Goal: Task Accomplishment & Management: Manage account settings

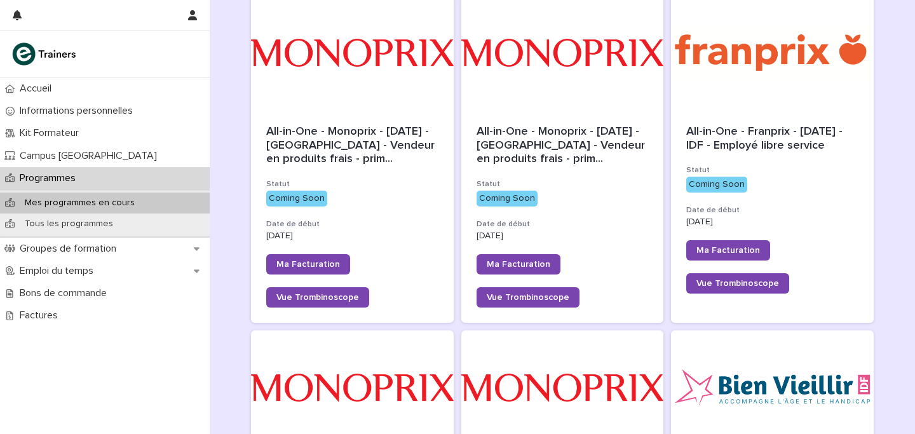
scroll to position [194, 0]
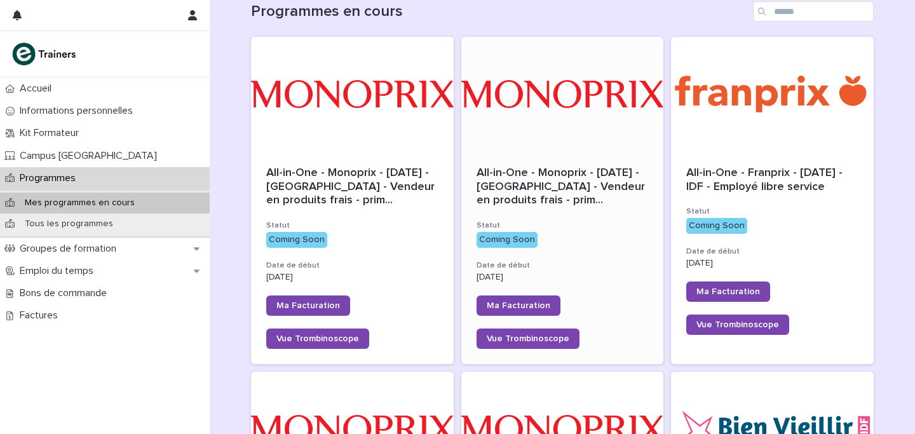
scroll to position [229, 0]
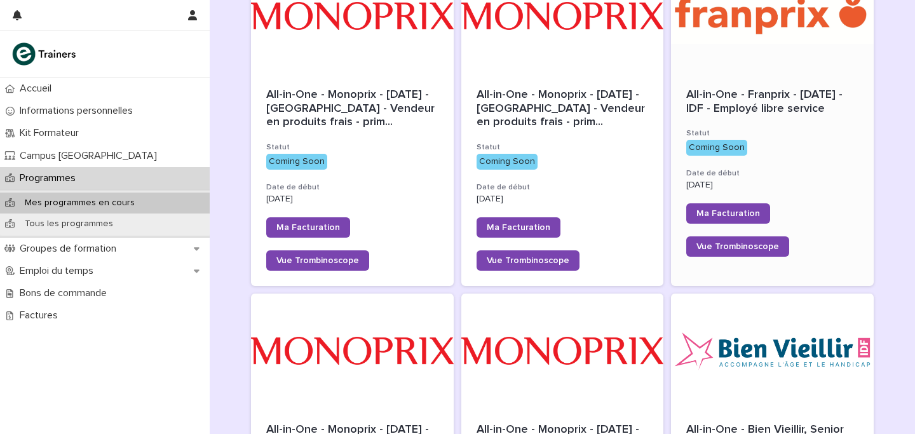
click at [741, 156] on div "Coming Soon" at bounding box center [716, 148] width 61 height 16
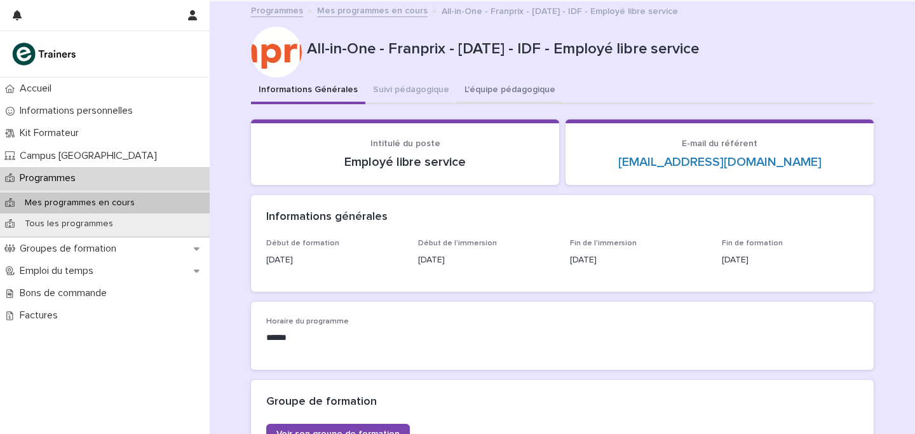
click at [494, 96] on button "L'équipe pédagogique" at bounding box center [510, 90] width 106 height 27
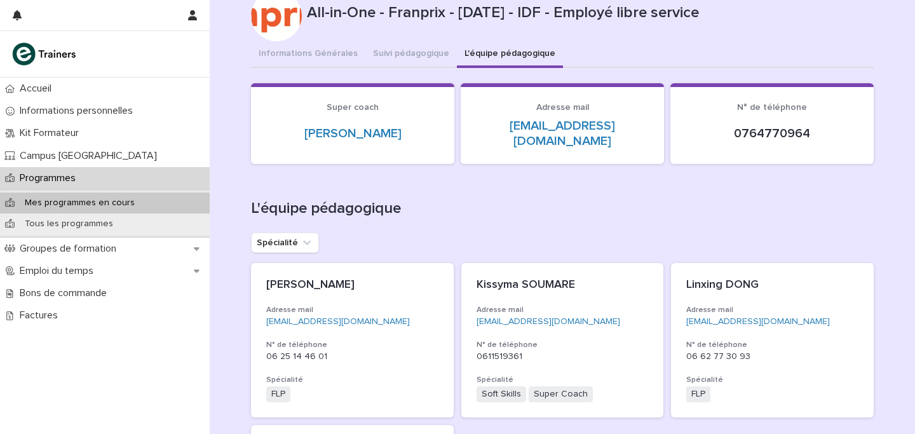
scroll to position [49, 0]
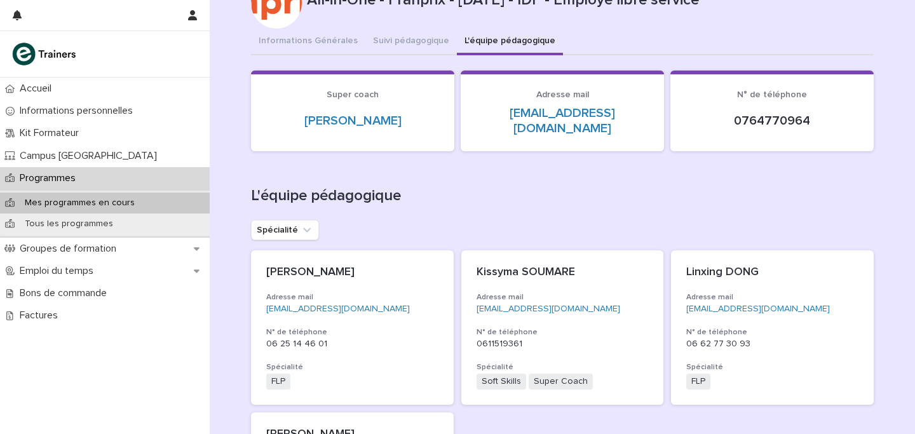
click at [373, 316] on div "[PERSON_NAME] Adresse mail [EMAIL_ADDRESS][DOMAIN_NAME] N° de téléphone [PHONE_…" at bounding box center [352, 327] width 203 height 154
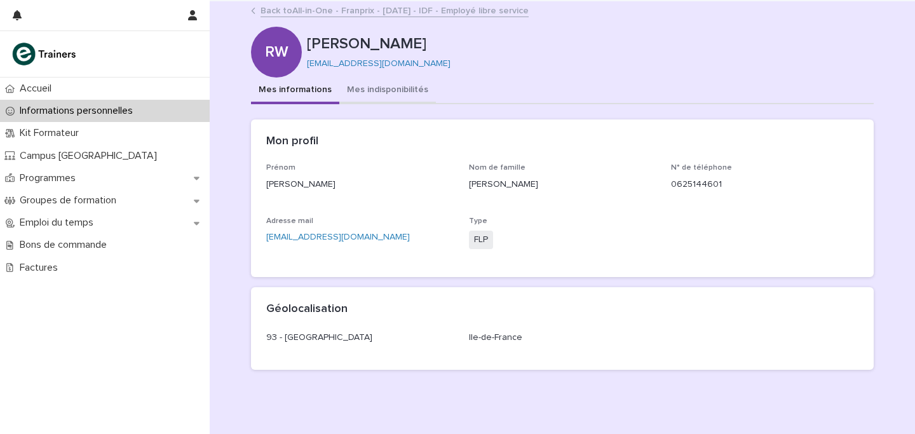
click at [391, 93] on button "Mes indisponibilités" at bounding box center [387, 90] width 97 height 27
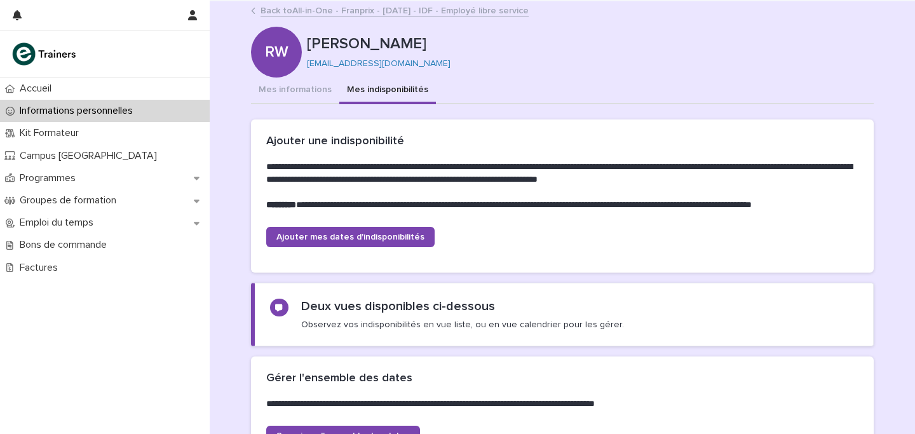
scroll to position [325, 0]
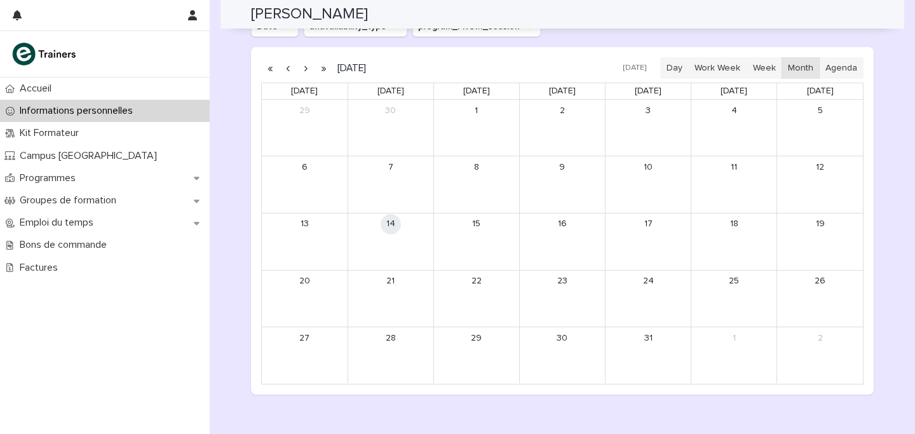
scroll to position [1092, 0]
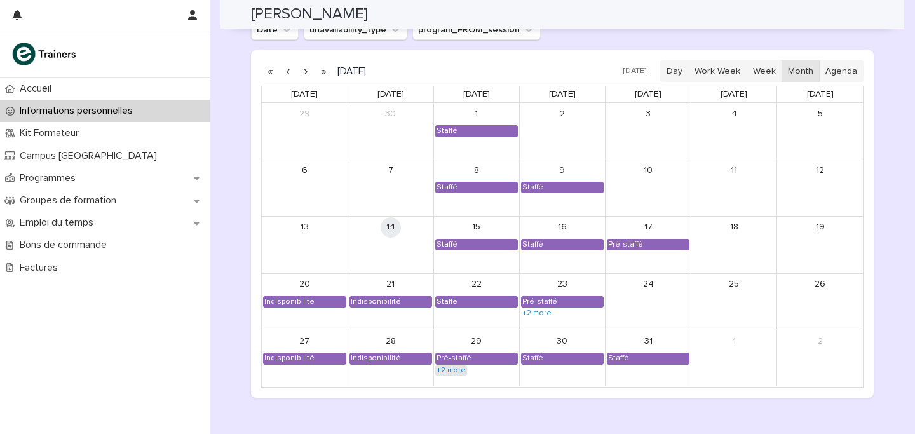
click at [457, 372] on link "+2 more" at bounding box center [451, 370] width 32 height 10
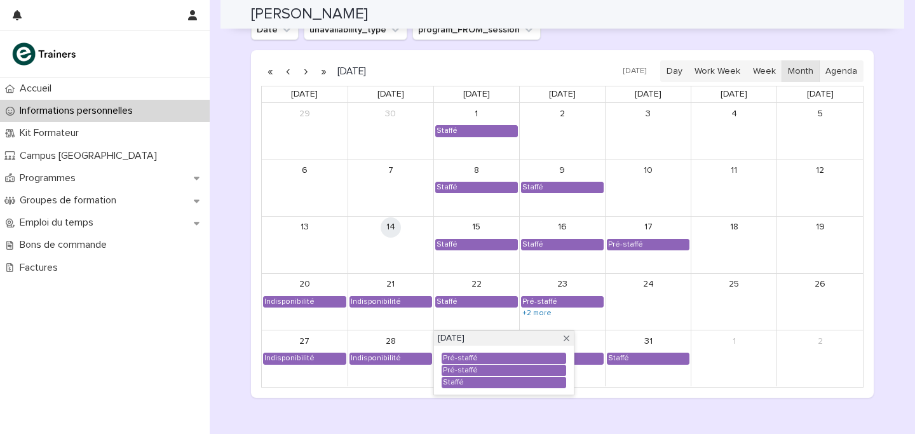
click at [356, 386] on div "28 Indisponibilité" at bounding box center [390, 358] width 85 height 56
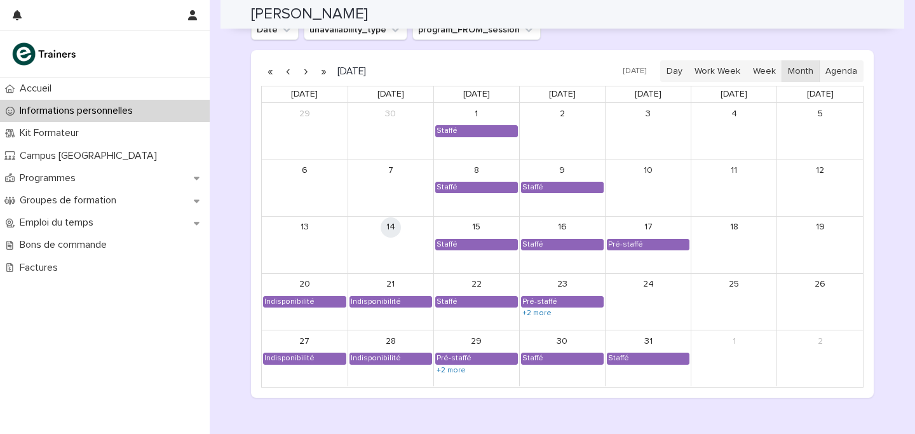
click at [304, 72] on button "button" at bounding box center [306, 71] width 18 height 20
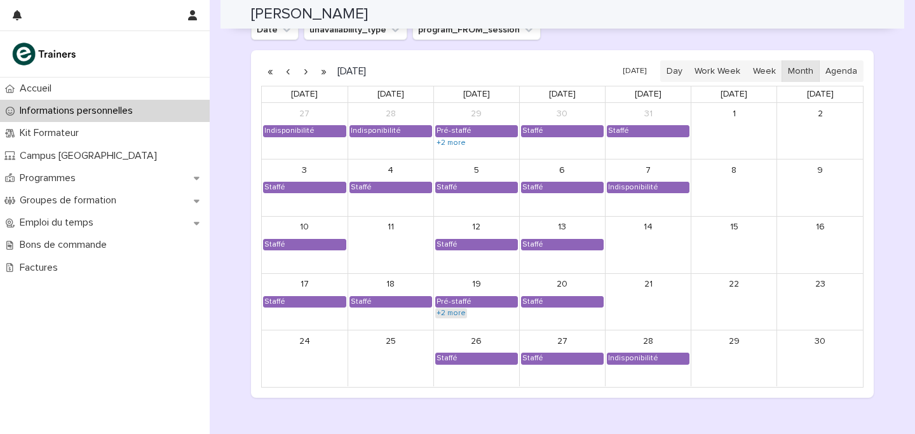
click at [444, 311] on link "+2 more" at bounding box center [451, 313] width 32 height 10
click at [360, 395] on div "[DATE] [DATE] Day Work Week Week Month Agenda [DATE] [DATE] [DATE] [DATE] [DATE…" at bounding box center [562, 223] width 623 height 347
click at [95, 168] on div "Programmes" at bounding box center [105, 178] width 210 height 22
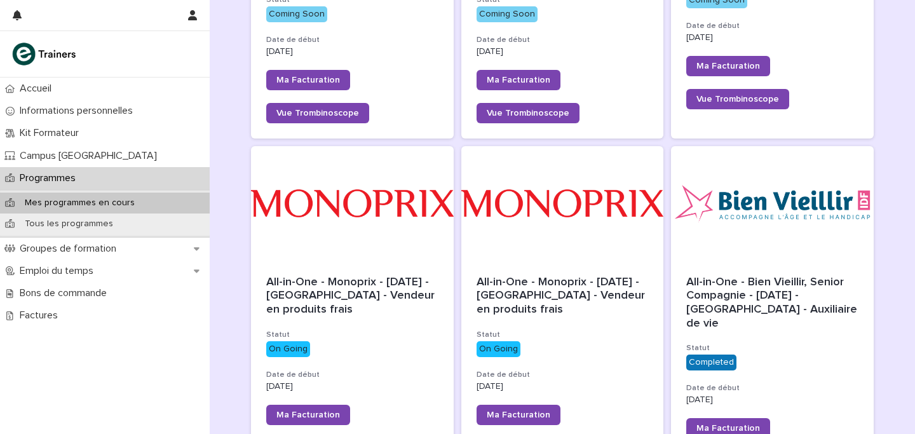
scroll to position [430, 0]
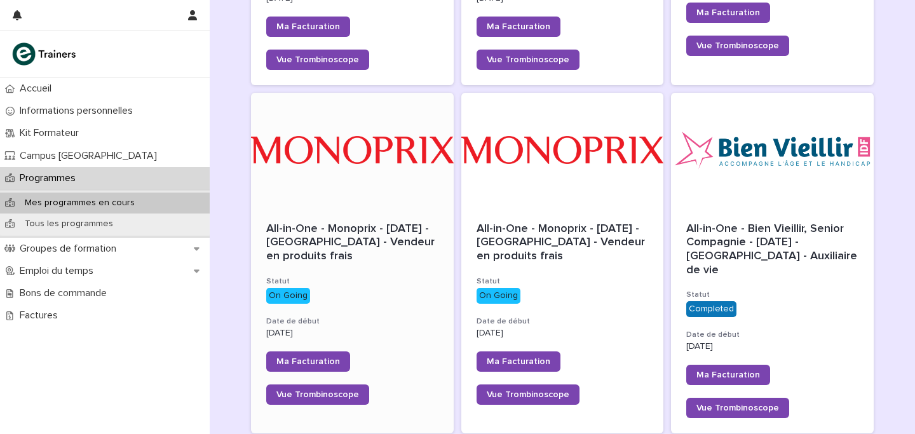
click at [428, 208] on div "All-in-One - Monoprix - [DATE] - [GEOGRAPHIC_DATA] - Vendeur en produits frais …" at bounding box center [352, 313] width 203 height 213
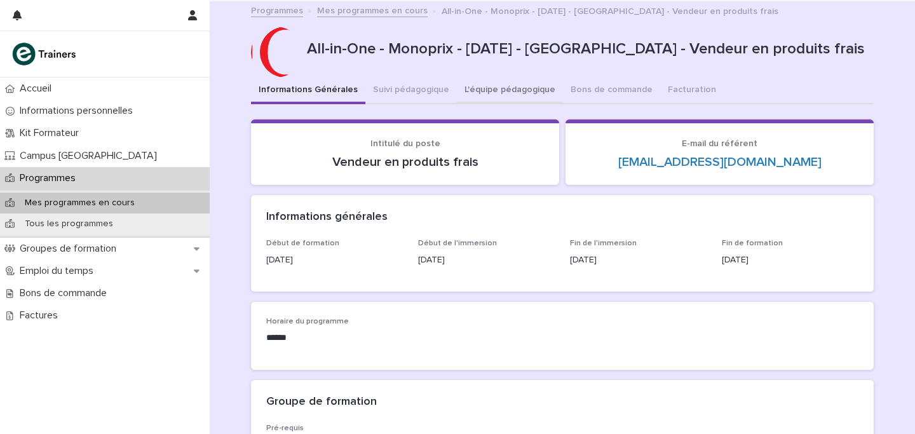
click at [529, 96] on button "L'équipe pédagogique" at bounding box center [510, 90] width 106 height 27
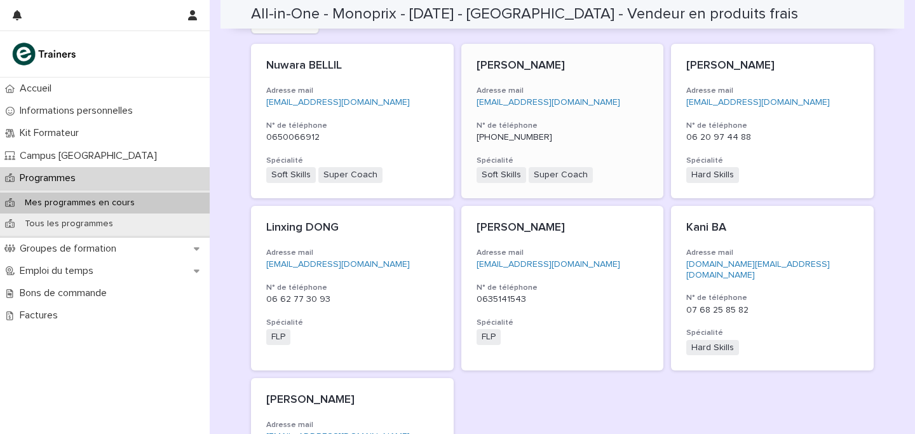
scroll to position [328, 0]
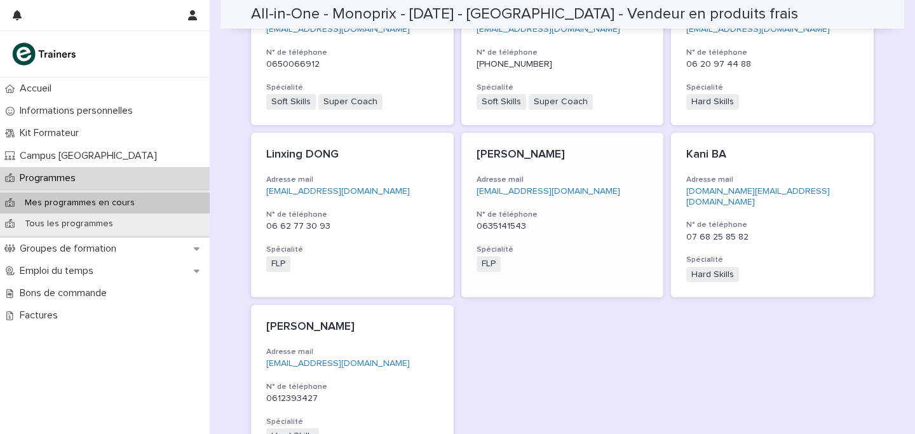
click at [605, 221] on p "0635141543" at bounding box center [562, 226] width 172 height 11
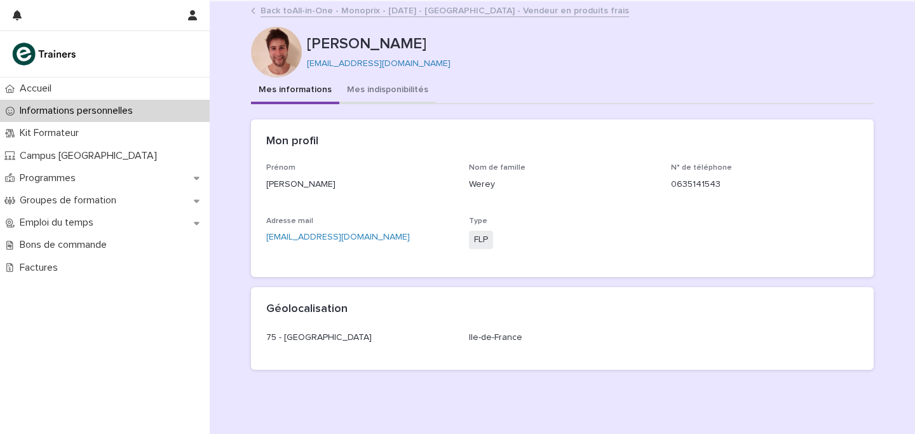
click at [400, 91] on button "Mes indisponibilités" at bounding box center [387, 90] width 97 height 27
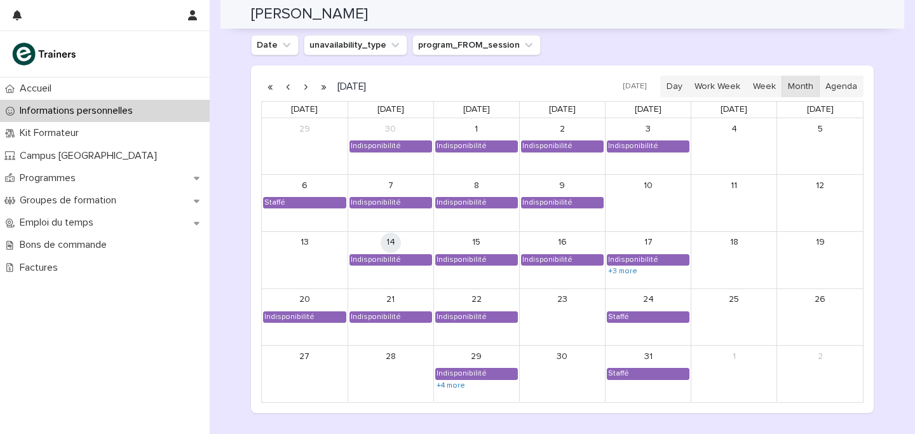
scroll to position [1082, 0]
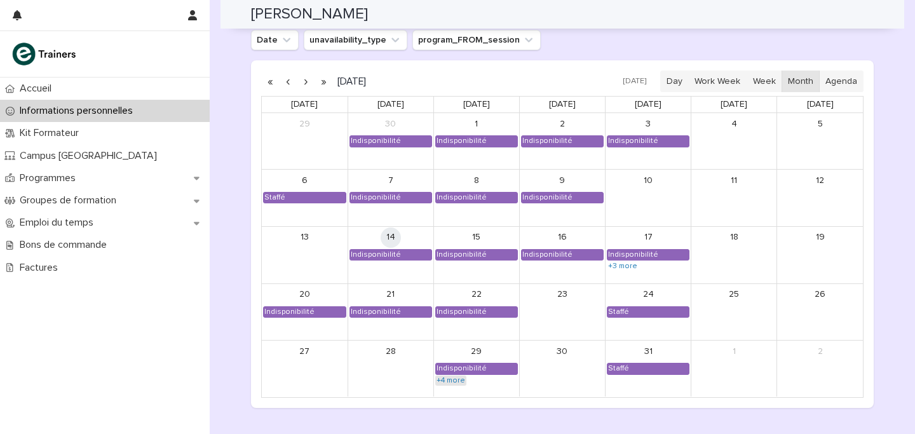
click at [464, 377] on link "+4 more" at bounding box center [450, 380] width 31 height 10
click at [318, 393] on div "27" at bounding box center [305, 368] width 86 height 56
click at [304, 79] on button "button" at bounding box center [306, 81] width 18 height 20
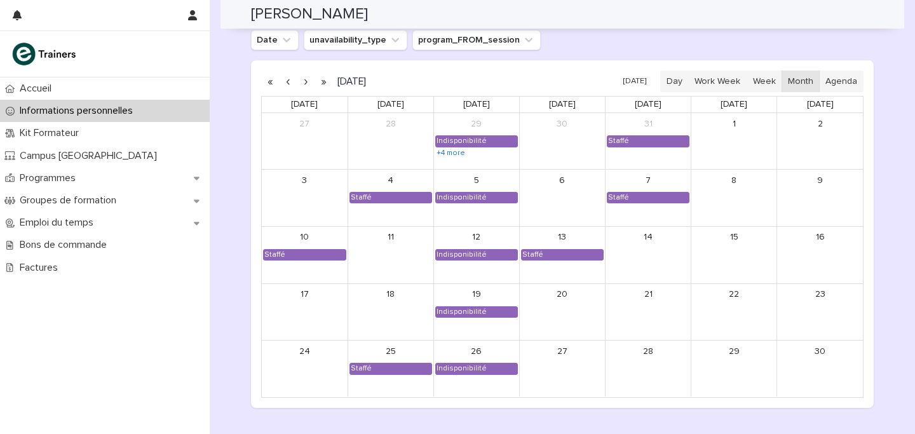
click at [151, 120] on div "Informations personnelles" at bounding box center [105, 111] width 210 height 22
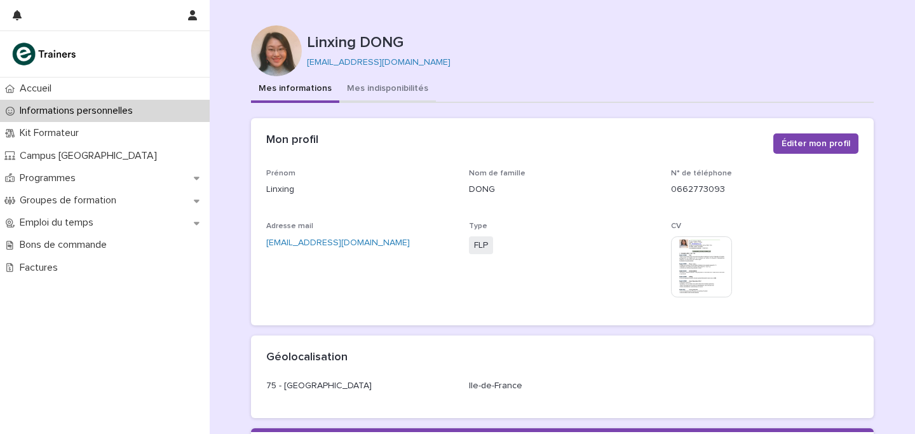
click at [394, 90] on button "Mes indisponibilités" at bounding box center [387, 89] width 97 height 27
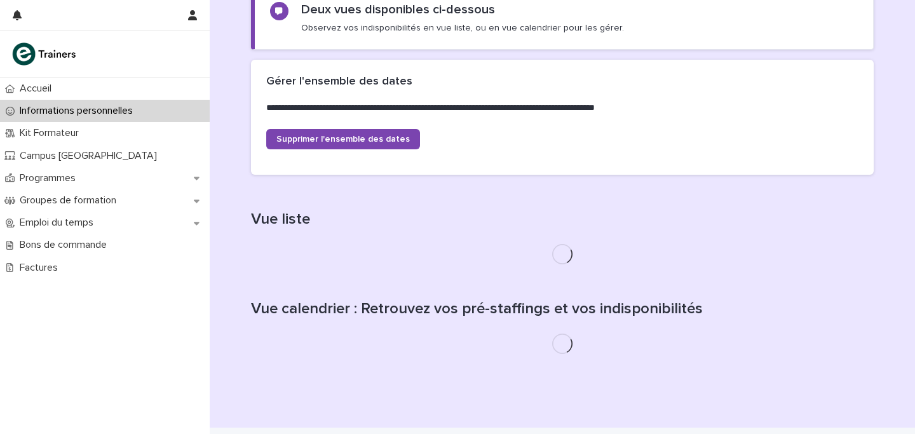
scroll to position [325, 0]
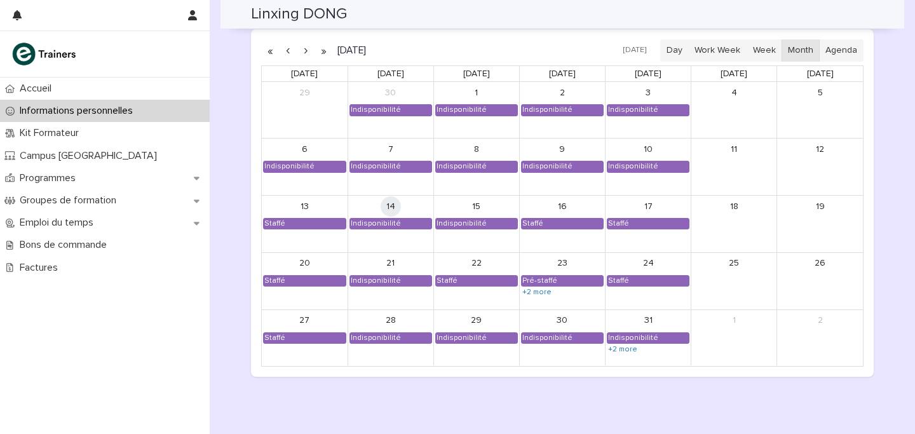
scroll to position [1101, 0]
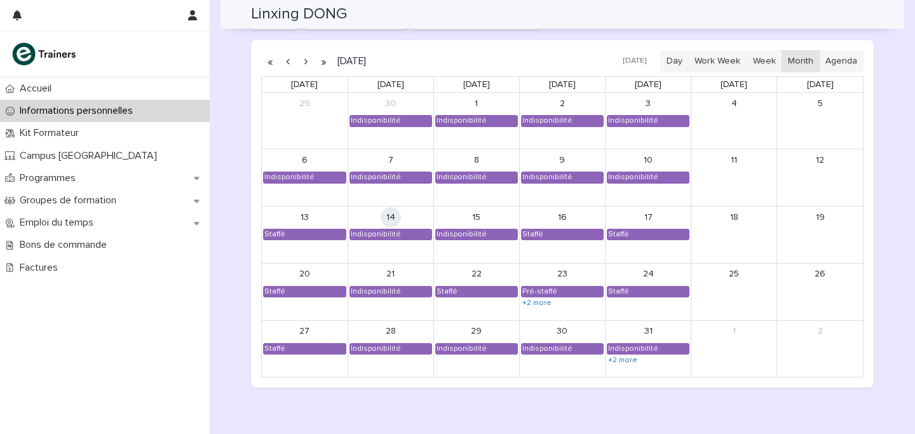
click at [306, 57] on button "button" at bounding box center [306, 61] width 18 height 20
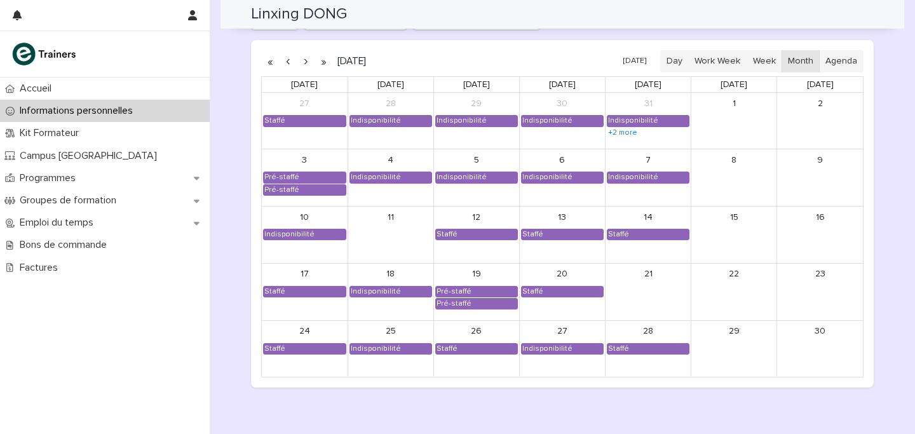
click at [306, 57] on button "button" at bounding box center [306, 61] width 18 height 20
